Goal: Complete application form

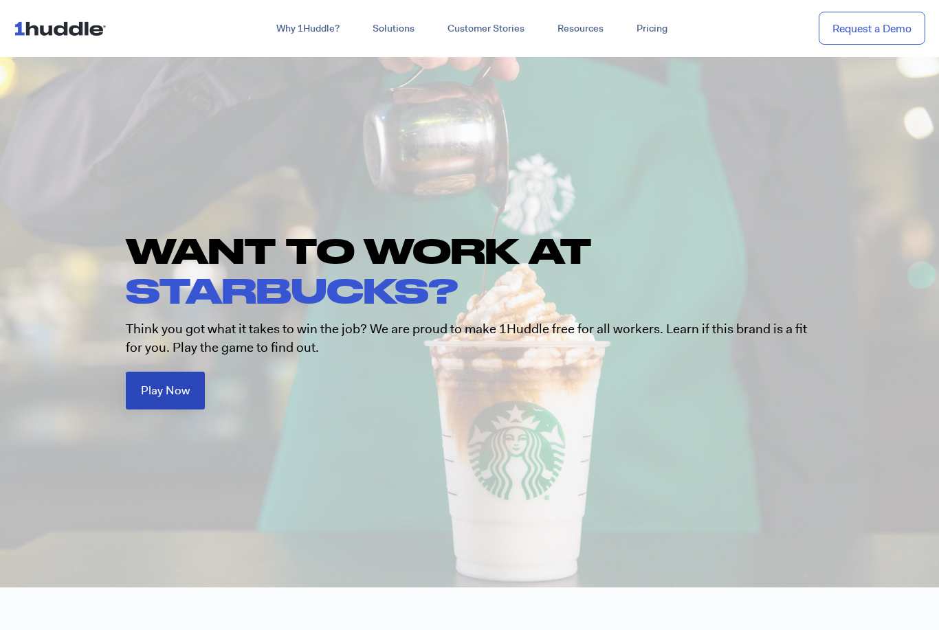
click at [175, 380] on link "Play Now" at bounding box center [165, 391] width 79 height 38
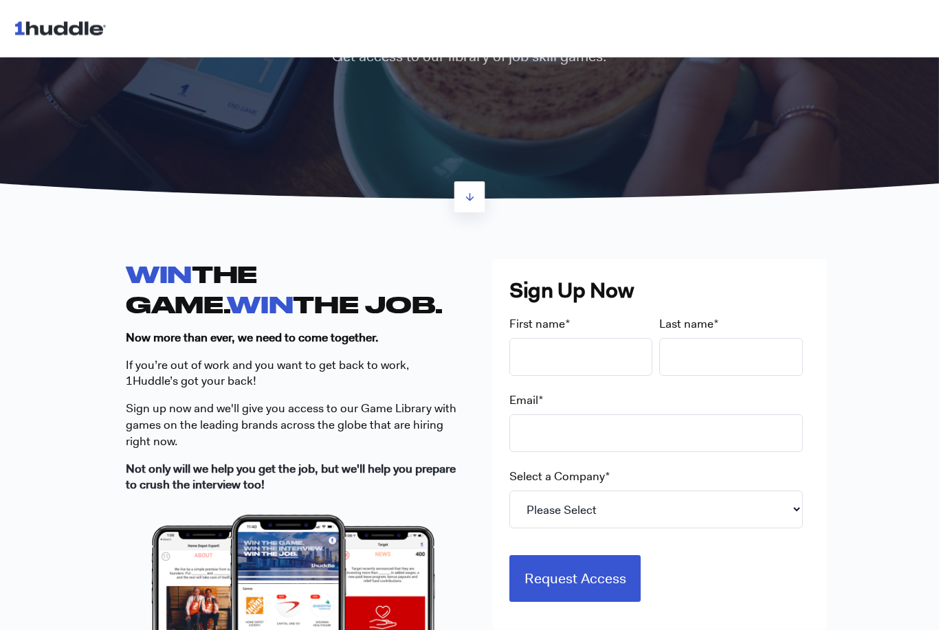
scroll to position [202, 0]
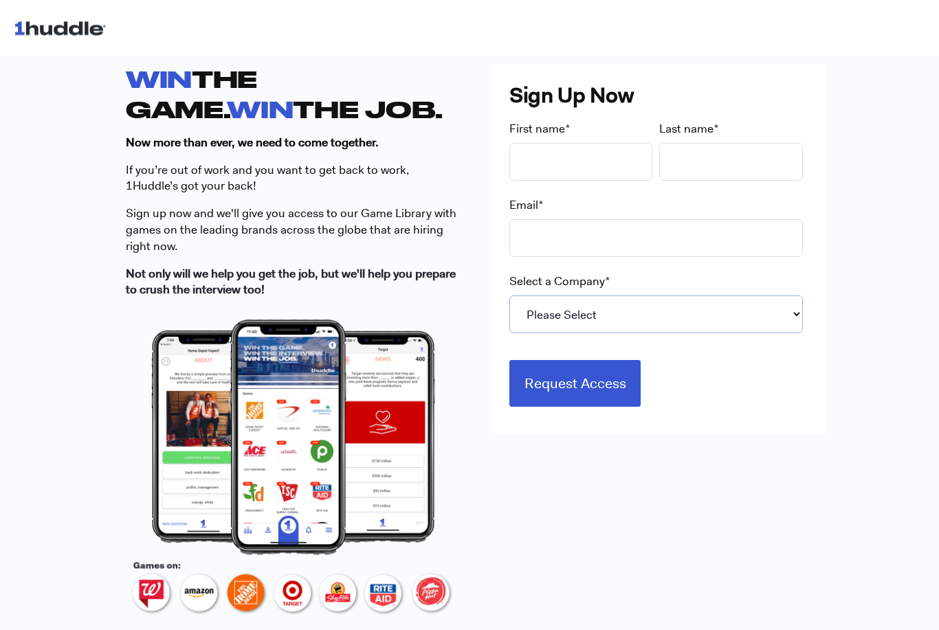
click at [681, 309] on select "Please Select 7-Eleven Ace Hardware Albertsons Companies ALDI Amazon Aveanna He…" at bounding box center [655, 315] width 293 height 38
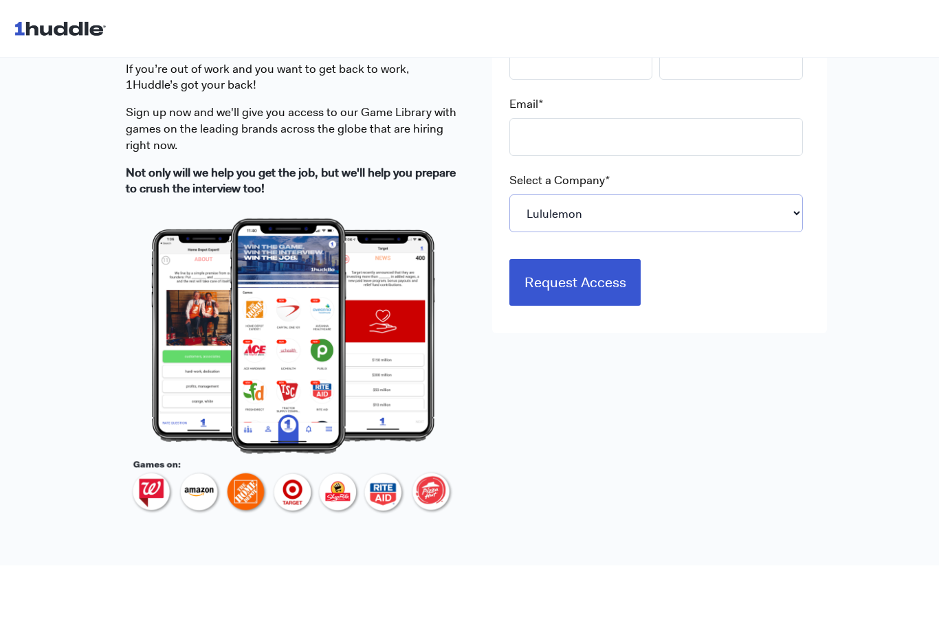
scroll to position [480, 0]
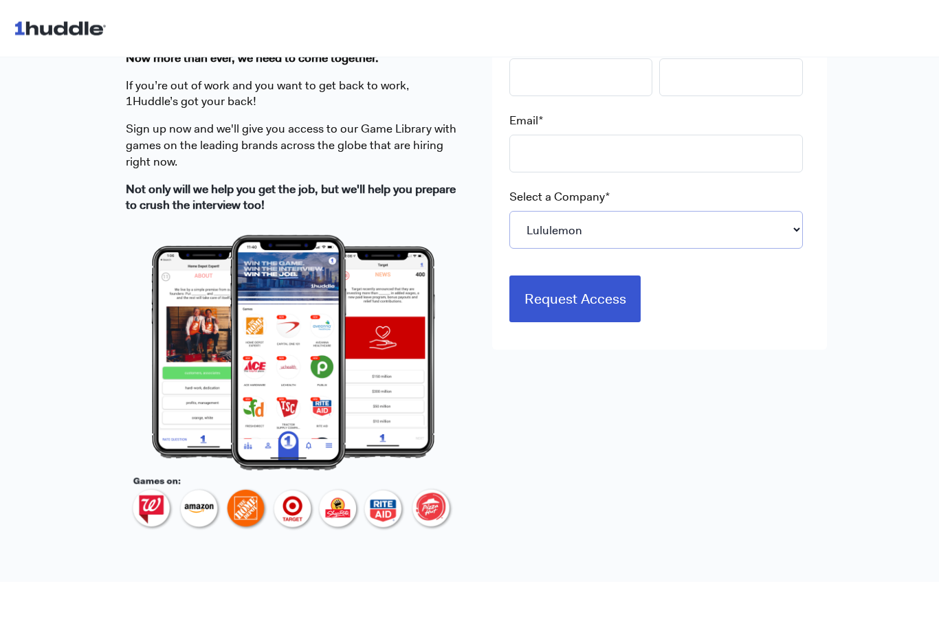
click at [745, 241] on select "Please Select 7-Eleven Ace Hardware Albertsons Companies ALDI Amazon Aveanna He…" at bounding box center [655, 231] width 293 height 38
select select "Starbucks"
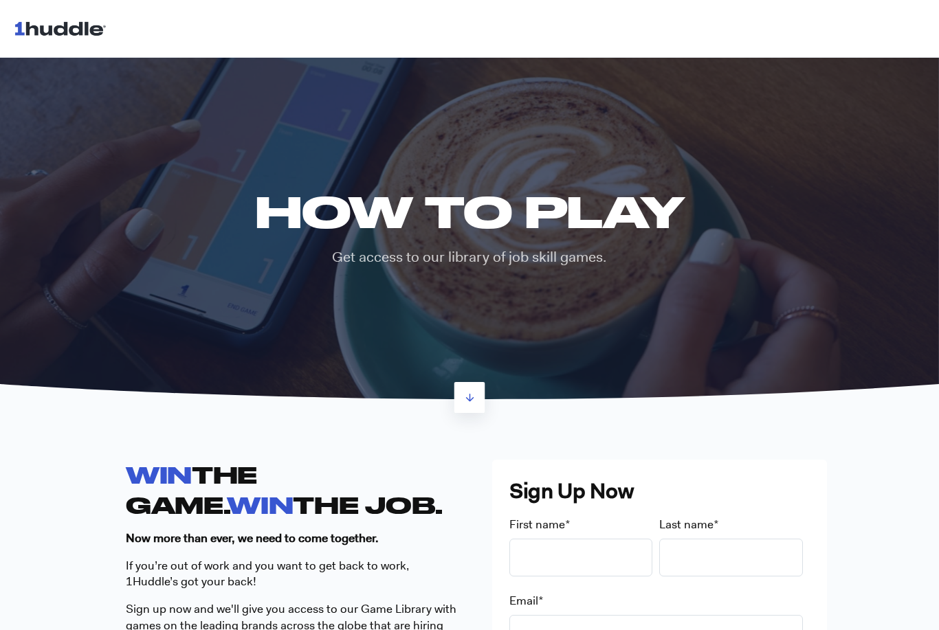
scroll to position [0, 0]
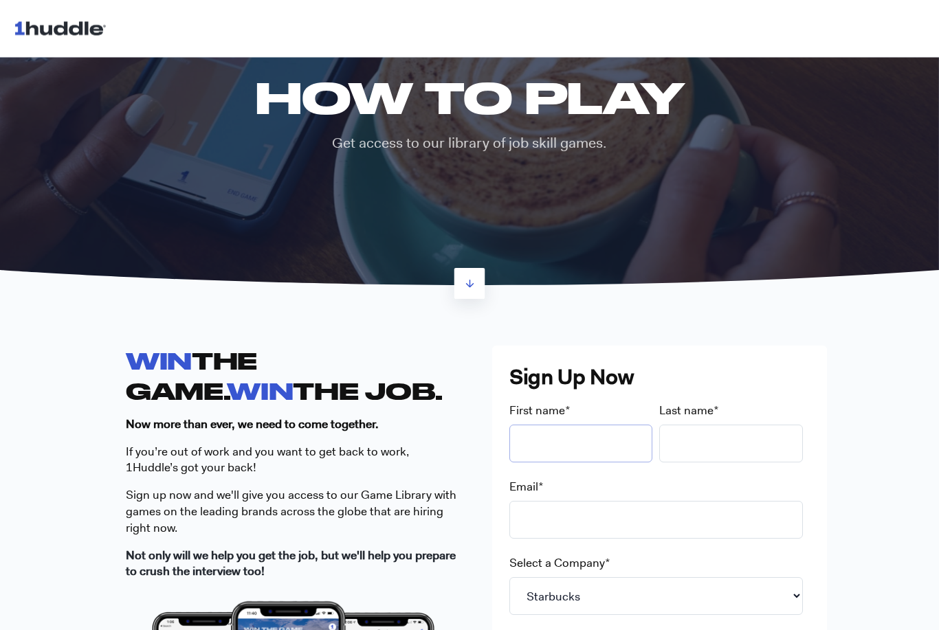
click at [590, 435] on input "First name *" at bounding box center [581, 444] width 144 height 38
type input "John"
click at [770, 458] on input "Last name *" at bounding box center [731, 444] width 144 height 38
type input "doey"
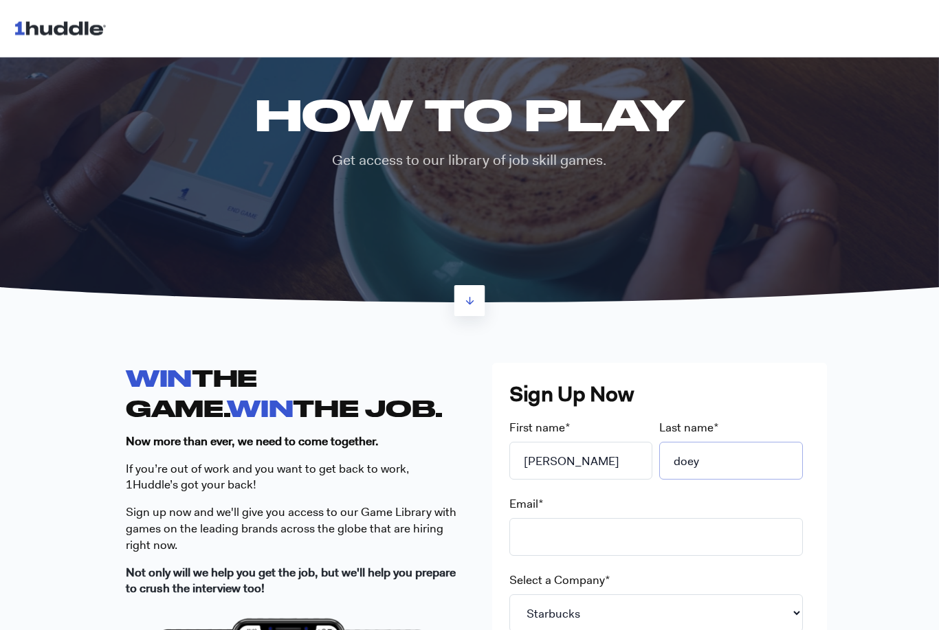
scroll to position [0, 0]
